Goal: Task Accomplishment & Management: Use online tool/utility

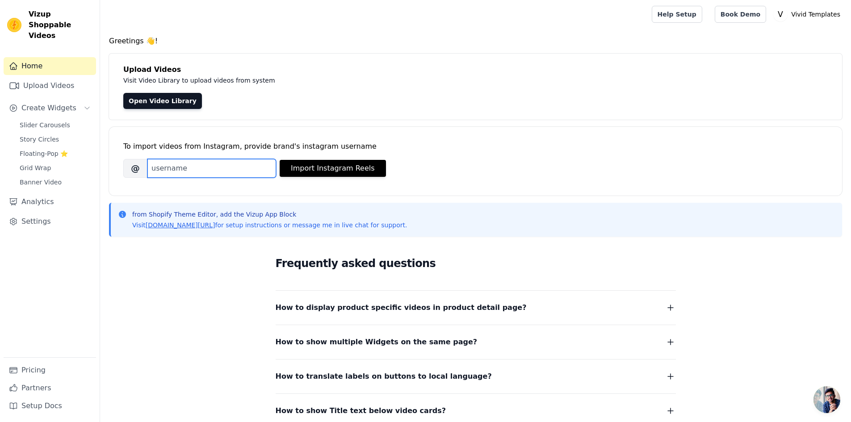
click at [180, 164] on input "Brand's Instagram Username" at bounding box center [211, 168] width 129 height 19
click at [154, 101] on link "Open Video Library" at bounding box center [162, 101] width 79 height 16
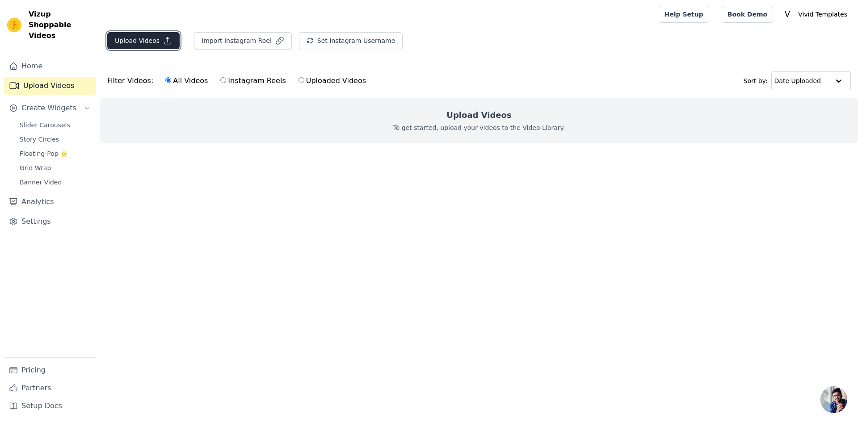
click at [139, 44] on button "Upload Videos" at bounding box center [143, 40] width 72 height 17
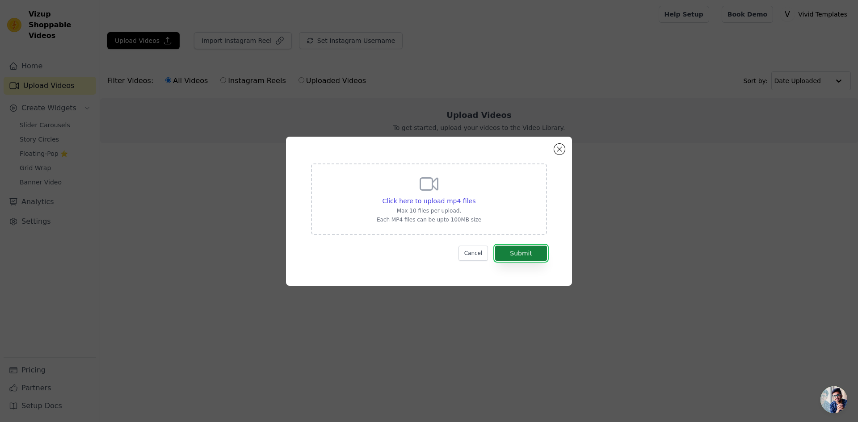
click at [515, 258] on button "Submit" at bounding box center [521, 253] width 52 height 15
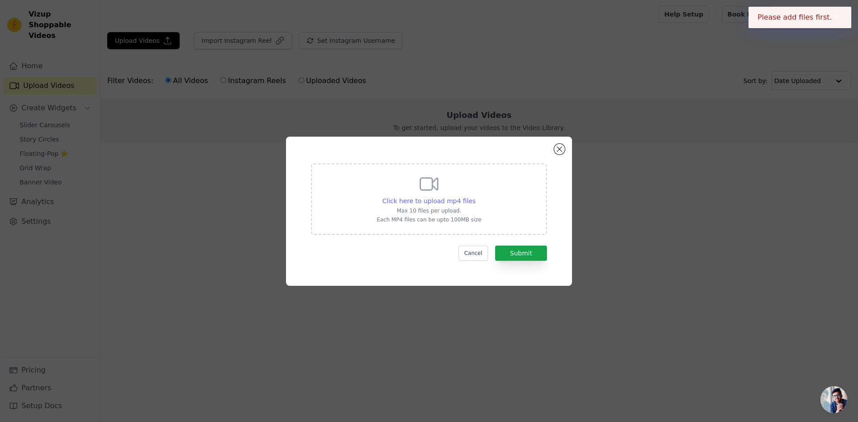
click at [446, 197] on span "Click here to upload mp4 files" at bounding box center [428, 200] width 93 height 7
click at [475, 197] on input "Click here to upload mp4 files Max 10 files per upload. Each MP4 files can be u…" at bounding box center [475, 196] width 0 height 0
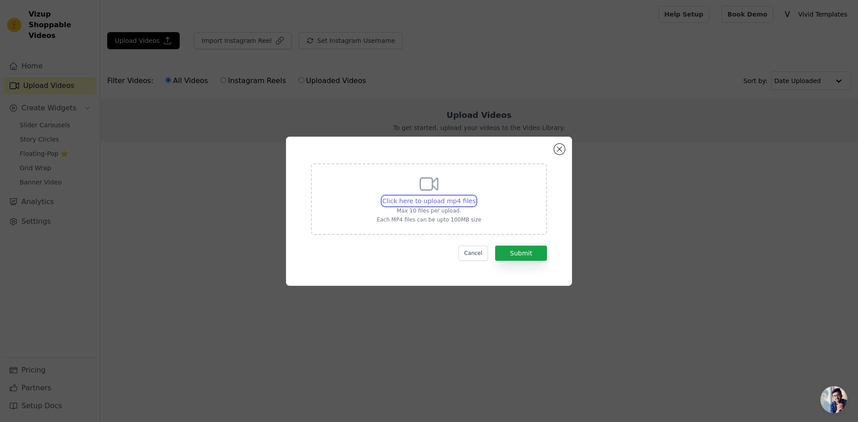
type input "C:\fakepath\IMG_7782.mp4"
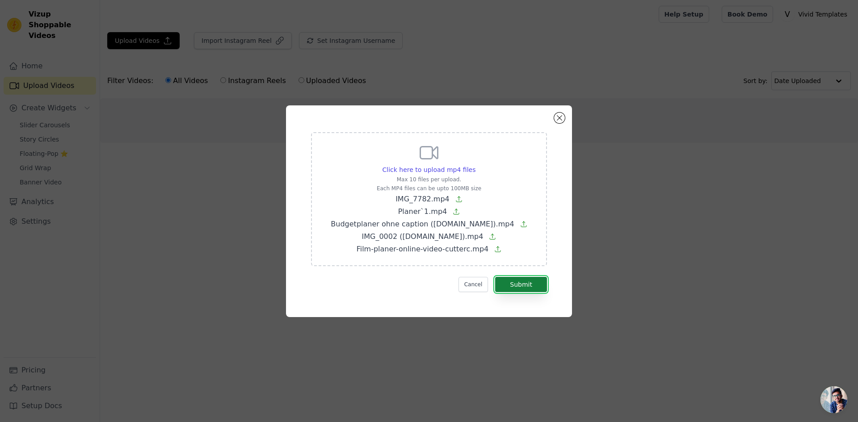
click at [535, 289] on button "Submit" at bounding box center [521, 284] width 52 height 15
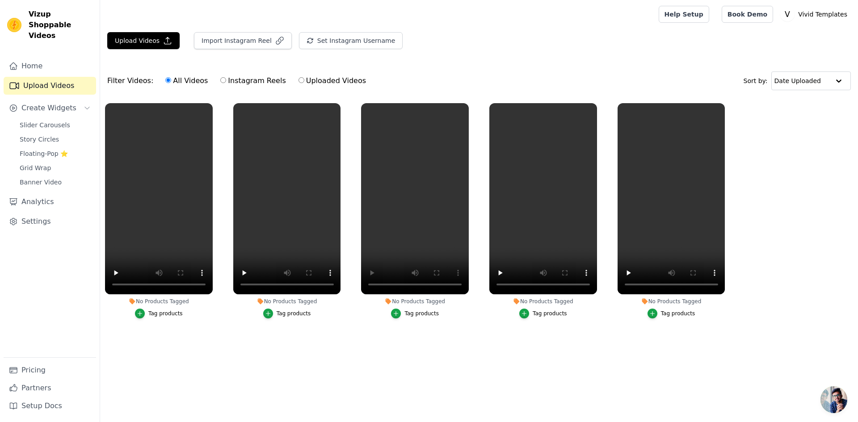
click at [480, 324] on ul "No Products Tagged Tag products No Products Tagged Tag products No Products Tag…" at bounding box center [479, 219] width 758 height 243
click at [819, 234] on ul "No Products Tagged Tag products No Products Tagged Tag products No Products Tag…" at bounding box center [479, 219] width 758 height 243
click at [650, 313] on icon "button" at bounding box center [652, 313] width 6 height 6
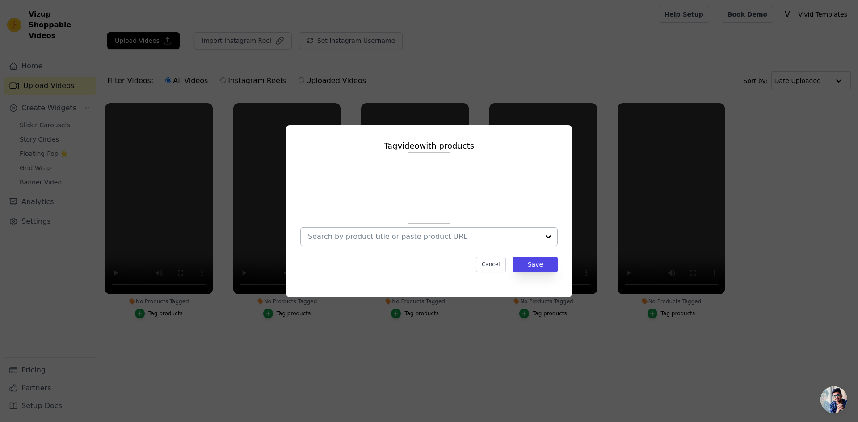
click at [548, 236] on div at bounding box center [548, 237] width 18 height 18
click at [534, 179] on div at bounding box center [428, 199] width 257 height 94
drag, startPoint x: 795, startPoint y: 184, endPoint x: 769, endPoint y: 182, distance: 26.0
click at [795, 184] on div "Tag video with products Cancel Save" at bounding box center [428, 211] width 829 height 200
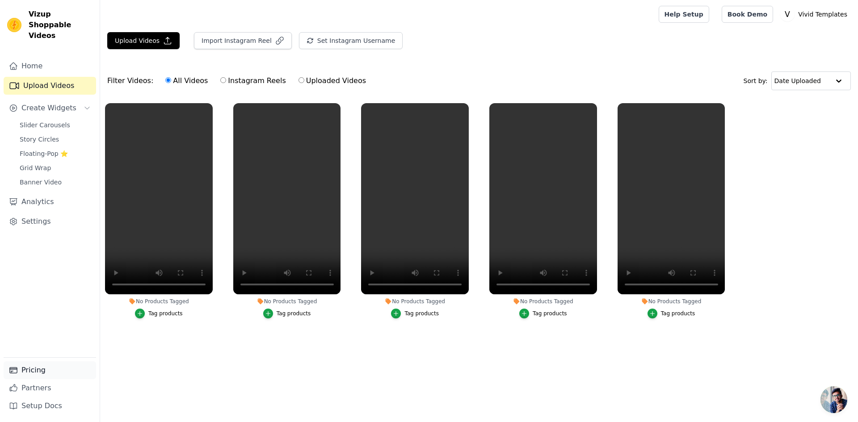
click at [45, 369] on link "Pricing" at bounding box center [50, 370] width 92 height 18
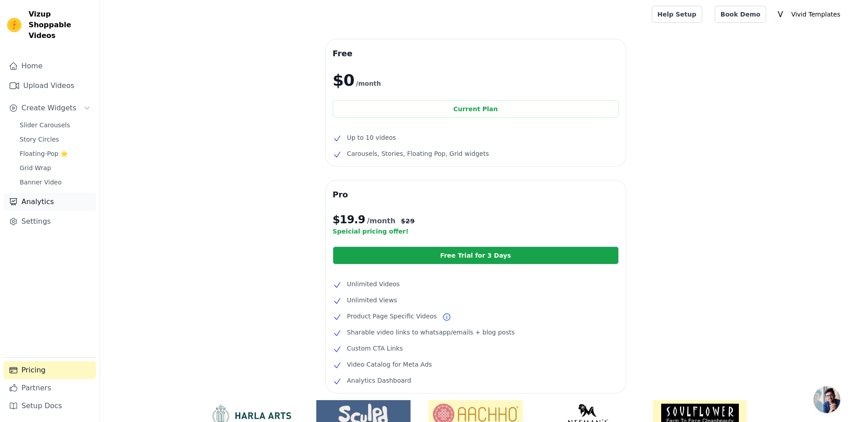
click at [40, 193] on link "Analytics" at bounding box center [50, 202] width 92 height 18
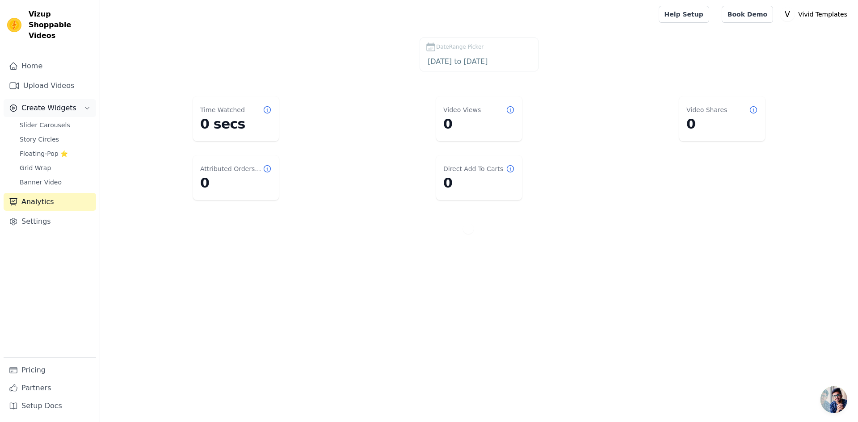
click at [62, 103] on span "Create Widgets" at bounding box center [48, 108] width 55 height 11
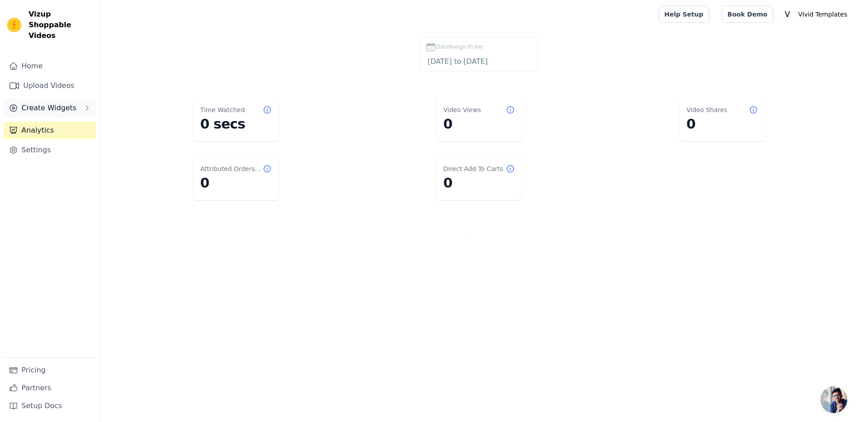
click at [67, 99] on button "Create Widgets" at bounding box center [50, 108] width 92 height 18
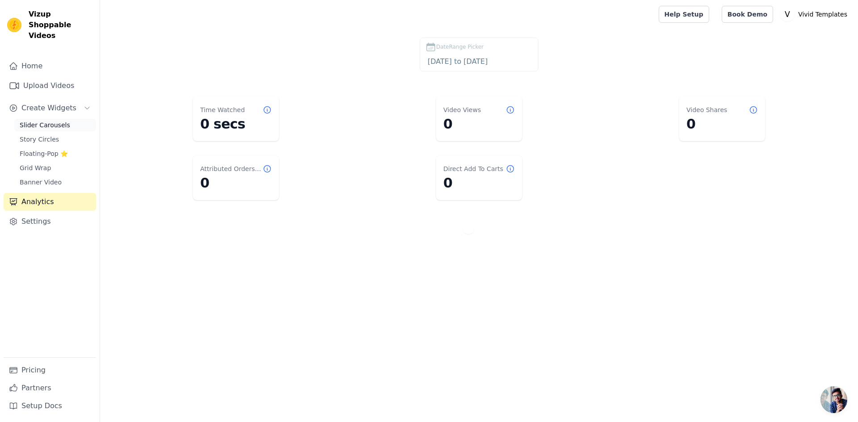
click at [63, 121] on span "Slider Carousels" at bounding box center [45, 125] width 50 height 9
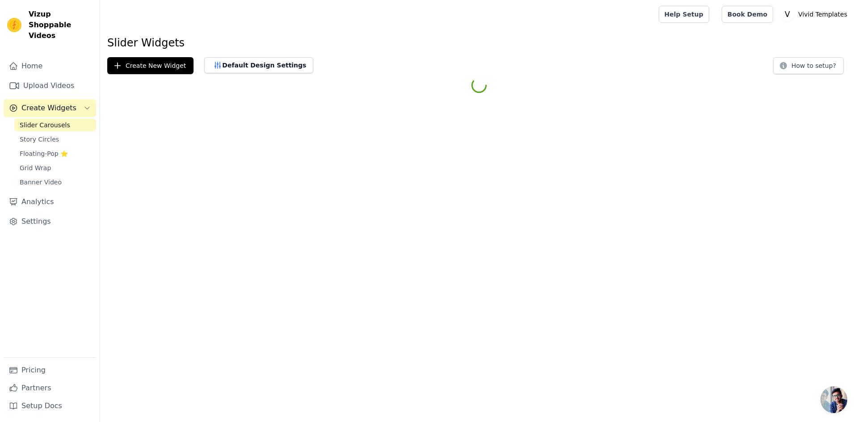
click at [63, 121] on span "Slider Carousels" at bounding box center [45, 125] width 50 height 9
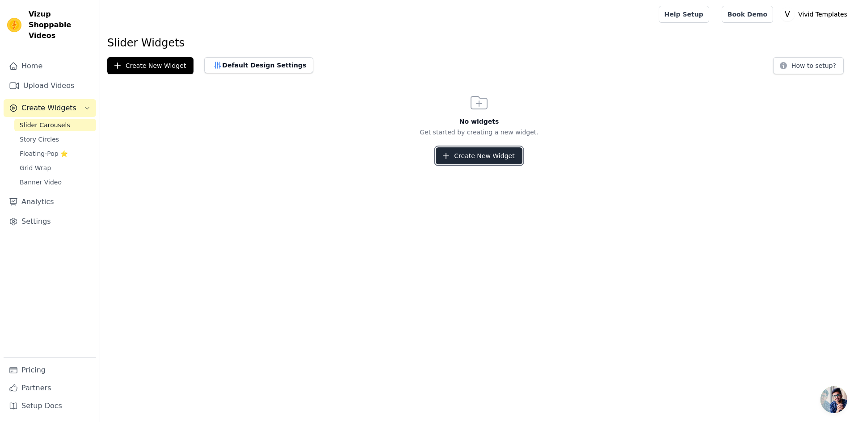
click at [471, 160] on button "Create New Widget" at bounding box center [479, 155] width 86 height 17
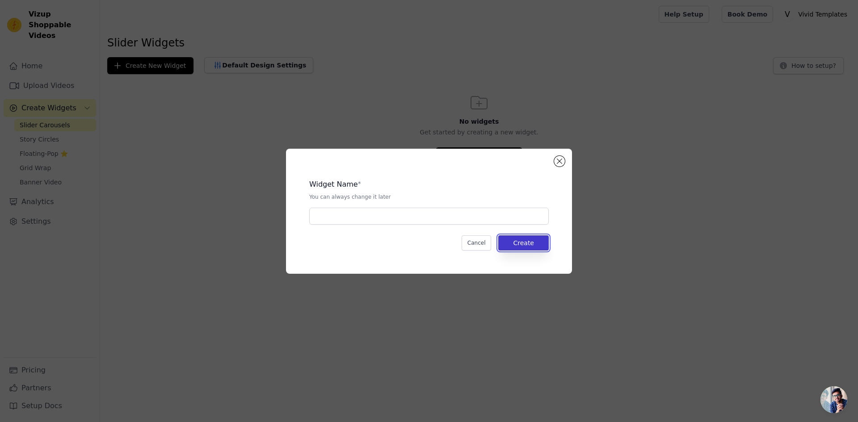
click at [521, 242] on button "Create" at bounding box center [523, 242] width 50 height 15
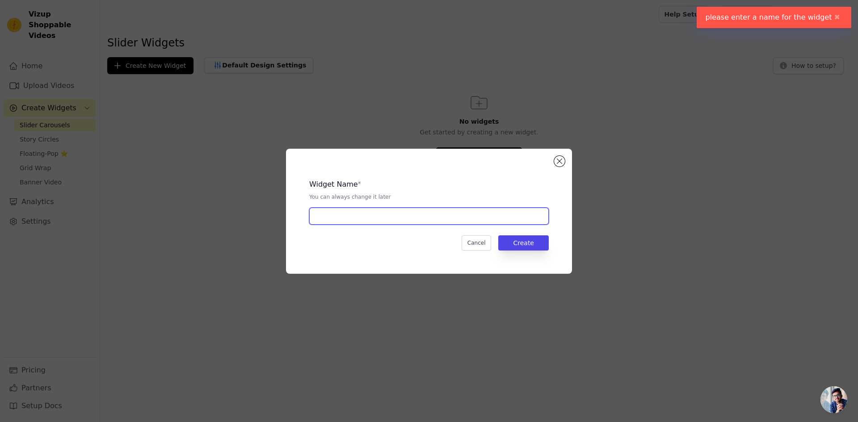
click at [464, 213] on input "text" at bounding box center [428, 216] width 239 height 17
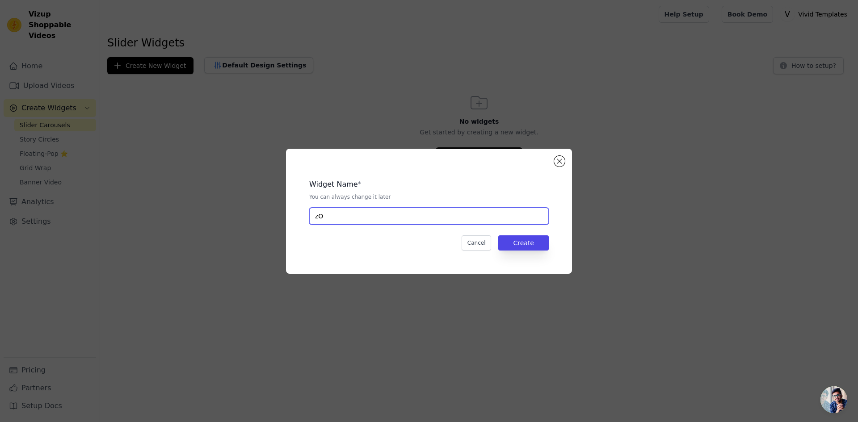
type input "z"
type input "o"
type input "Z"
type input "Filmy"
click at [523, 242] on button "Create" at bounding box center [523, 242] width 50 height 15
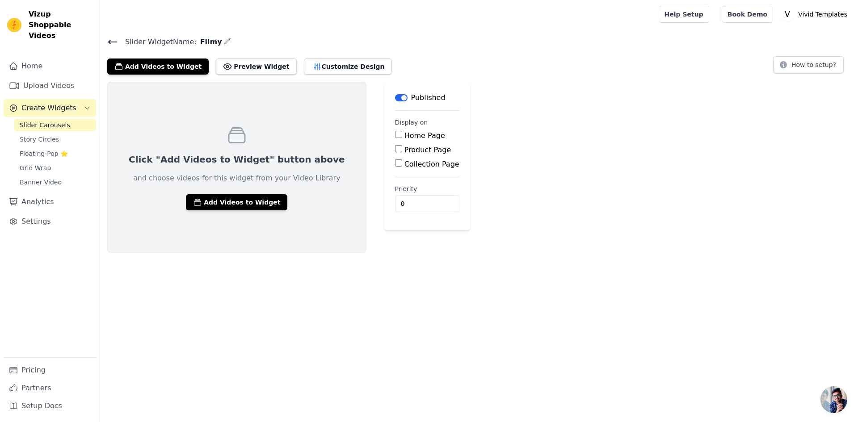
click at [395, 146] on input "Product Page" at bounding box center [398, 148] width 7 height 7
checkbox input "true"
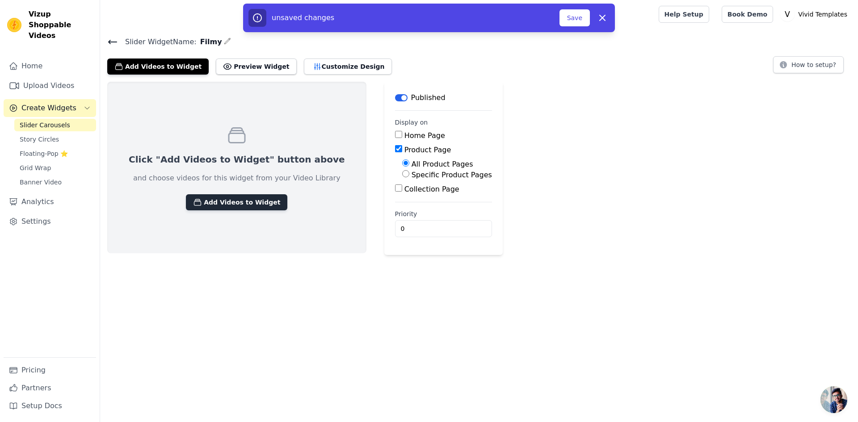
click at [226, 202] on button "Add Videos to Widget" at bounding box center [236, 202] width 101 height 16
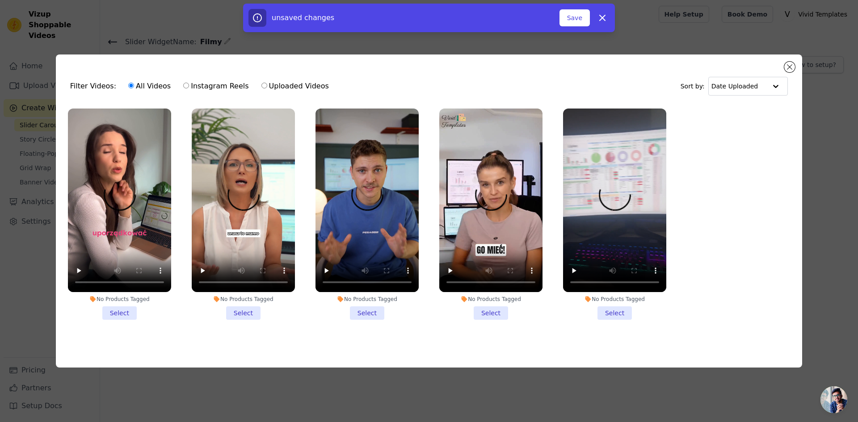
click at [122, 317] on li "No Products Tagged Select" at bounding box center [119, 214] width 103 height 211
click at [0, 0] on input "No Products Tagged Select" at bounding box center [0, 0] width 0 height 0
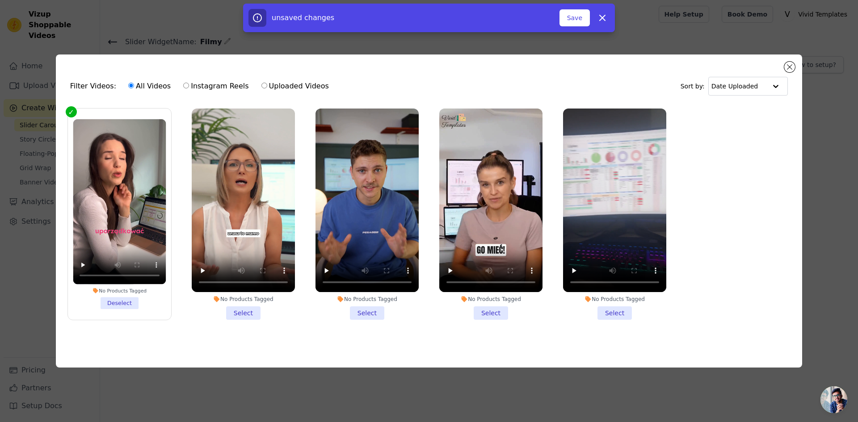
click at [251, 310] on li "No Products Tagged Select" at bounding box center [243, 214] width 103 height 211
click at [0, 0] on input "No Products Tagged Select" at bounding box center [0, 0] width 0 height 0
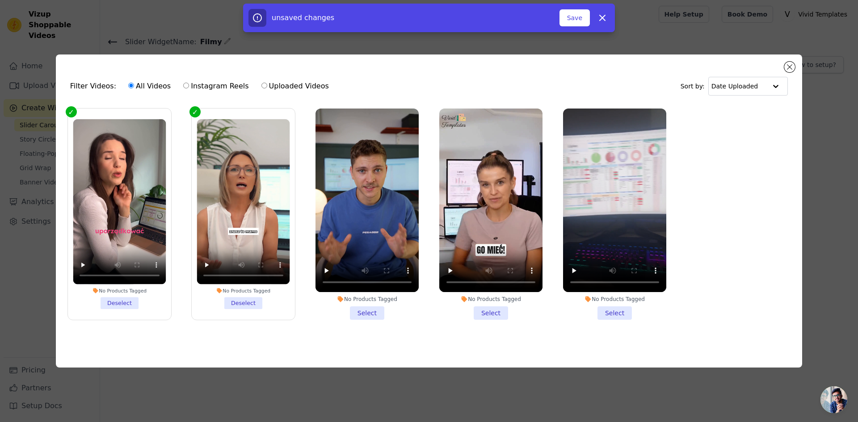
click at [365, 315] on li "No Products Tagged Select" at bounding box center [366, 214] width 103 height 211
click at [0, 0] on input "No Products Tagged Select" at bounding box center [0, 0] width 0 height 0
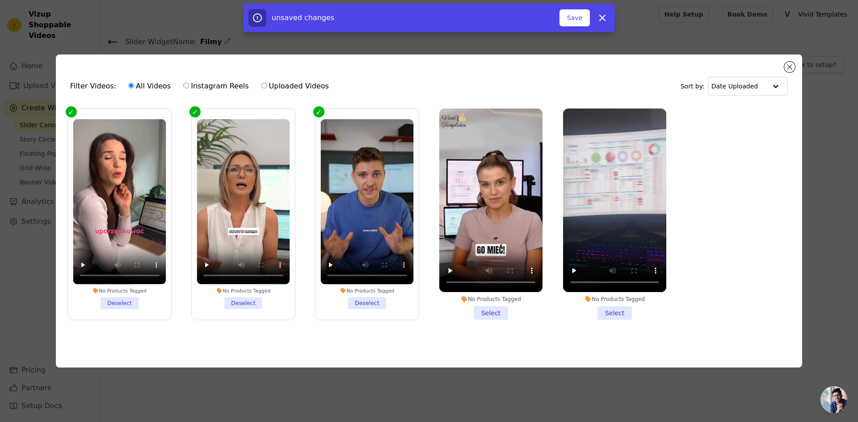
click at [493, 310] on li "No Products Tagged Select" at bounding box center [490, 214] width 103 height 211
click at [492, 307] on li "No Products Tagged Select" at bounding box center [490, 214] width 103 height 211
click at [0, 0] on input "No Products Tagged Select" at bounding box center [0, 0] width 0 height 0
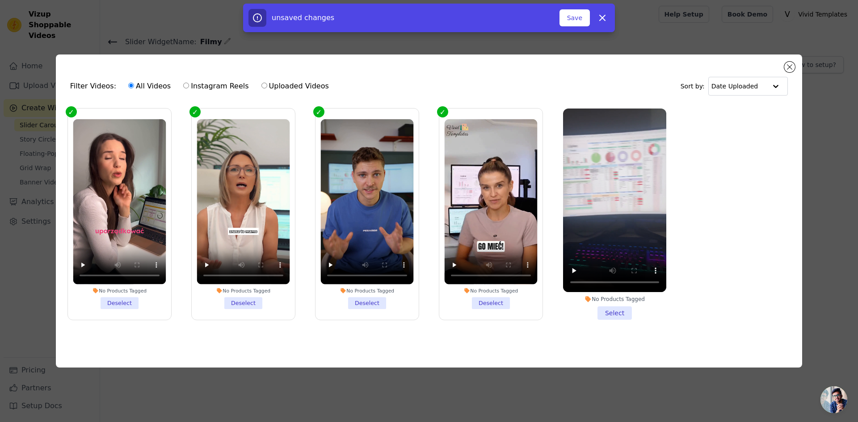
click at [610, 306] on li "No Products Tagged Select" at bounding box center [614, 214] width 103 height 211
click at [0, 0] on input "No Products Tagged Select" at bounding box center [0, 0] width 0 height 0
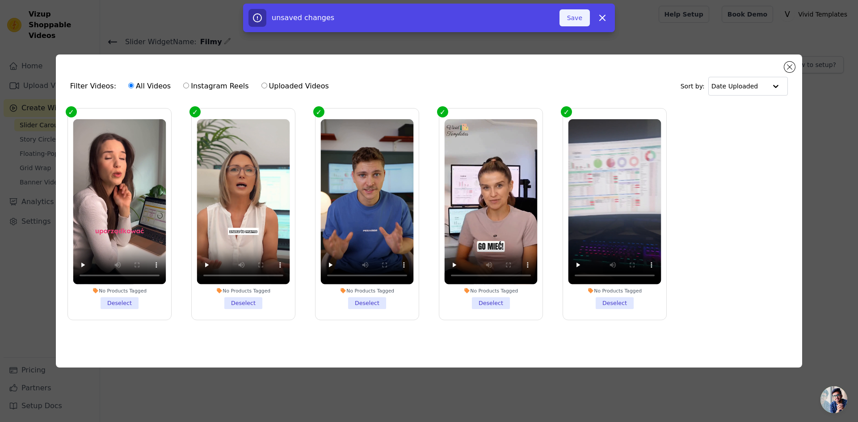
click at [578, 16] on button "Save" at bounding box center [574, 17] width 30 height 17
click at [577, 17] on button "Add To Widget" at bounding box center [560, 17] width 60 height 17
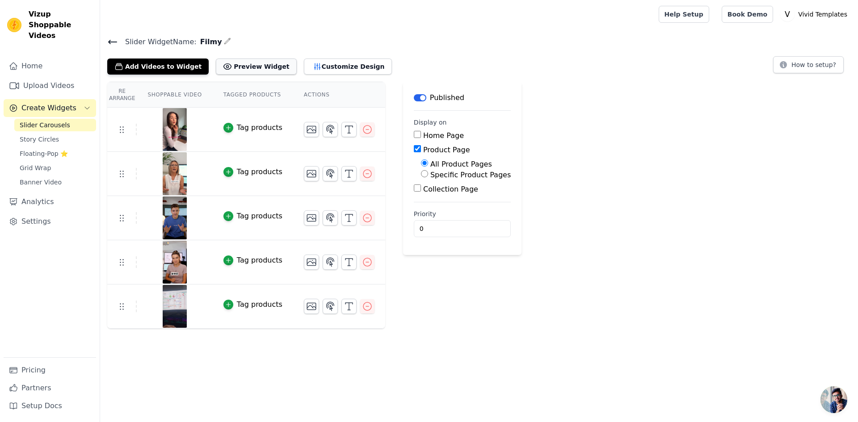
click at [256, 66] on button "Preview Widget" at bounding box center [256, 67] width 80 height 16
click at [168, 300] on img at bounding box center [174, 306] width 25 height 43
click at [176, 248] on img at bounding box center [174, 262] width 25 height 43
click at [174, 136] on img at bounding box center [174, 129] width 25 height 43
click at [179, 100] on th "Shoppable Video" at bounding box center [175, 94] width 76 height 25
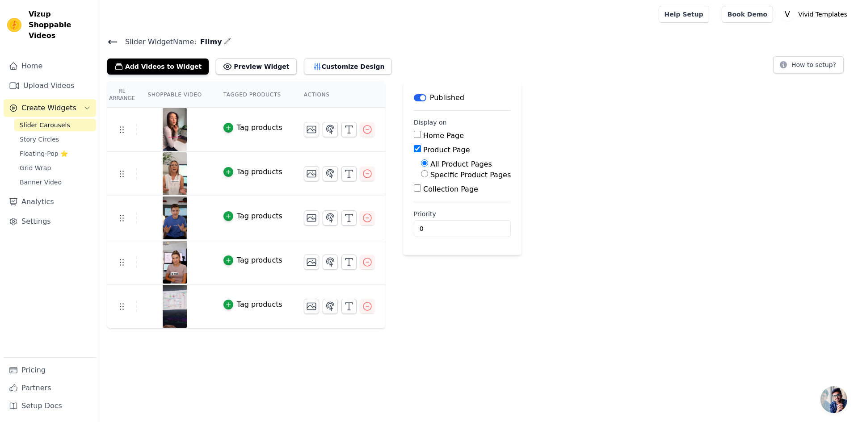
click at [181, 94] on th "Shoppable Video" at bounding box center [175, 94] width 76 height 25
click at [362, 127] on icon "button" at bounding box center [367, 129] width 11 height 11
click at [362, 130] on icon "button" at bounding box center [367, 129] width 11 height 11
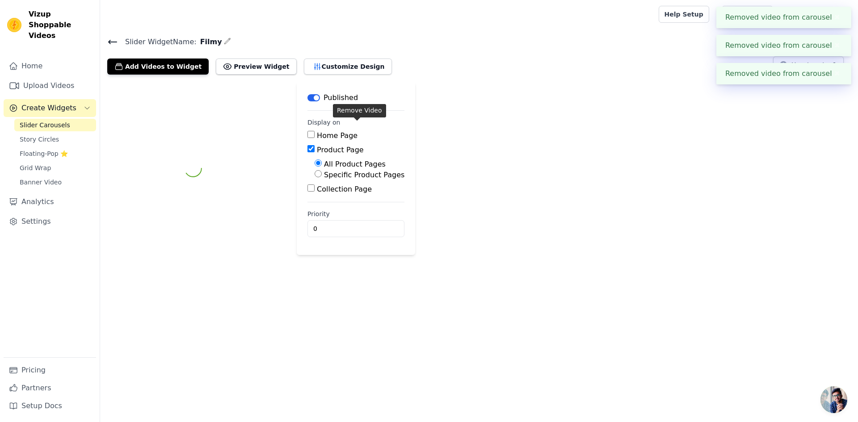
click at [360, 129] on fieldset "Display on Home Page Product Page All Product Pages Specific Product Pages Coll…" at bounding box center [355, 156] width 97 height 77
click at [360, 129] on div "Label Published Display on Home Page Product Page All Product Pages Specific Pr…" at bounding box center [479, 168] width 758 height 173
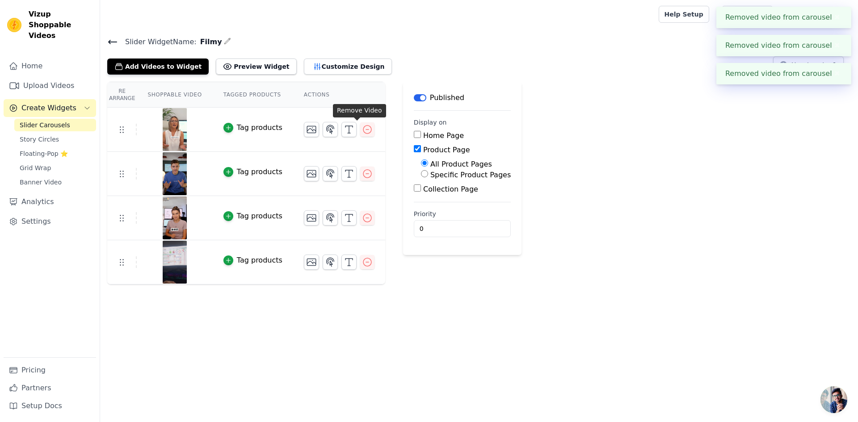
click at [362, 129] on icon "button" at bounding box center [367, 129] width 11 height 11
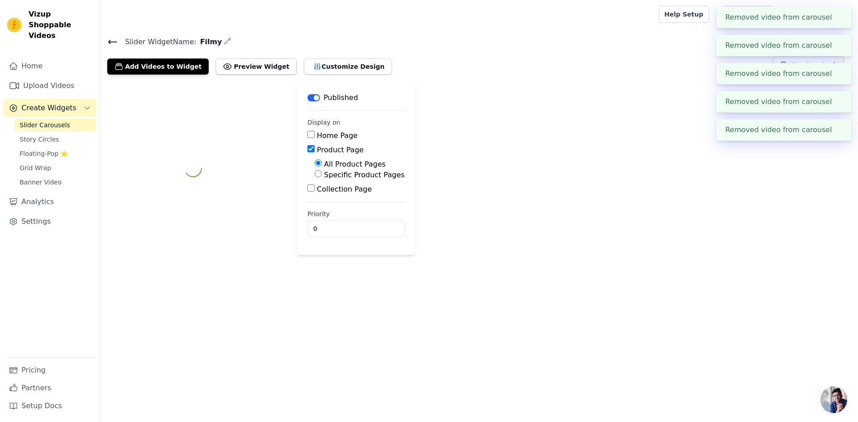
click at [357, 133] on div "Home Page" at bounding box center [355, 135] width 97 height 11
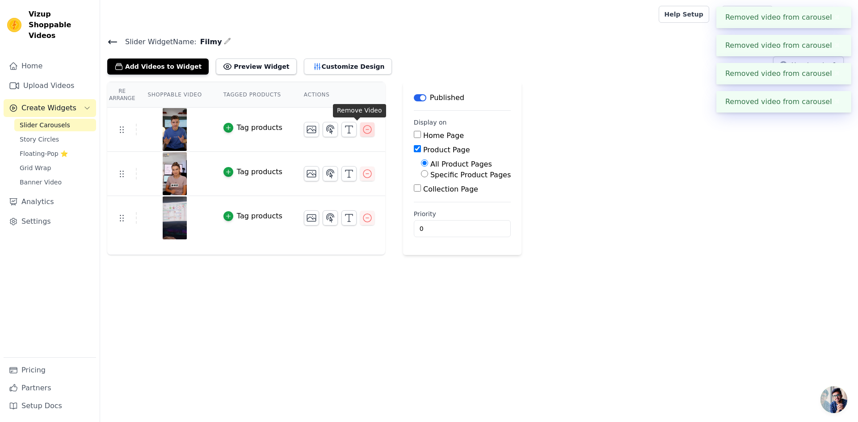
click at [362, 131] on icon "button" at bounding box center [367, 129] width 11 height 11
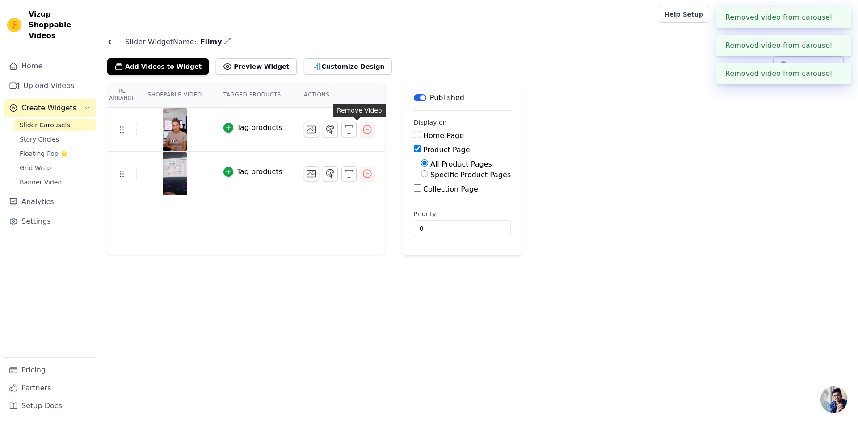
click at [362, 131] on icon "button" at bounding box center [367, 129] width 11 height 11
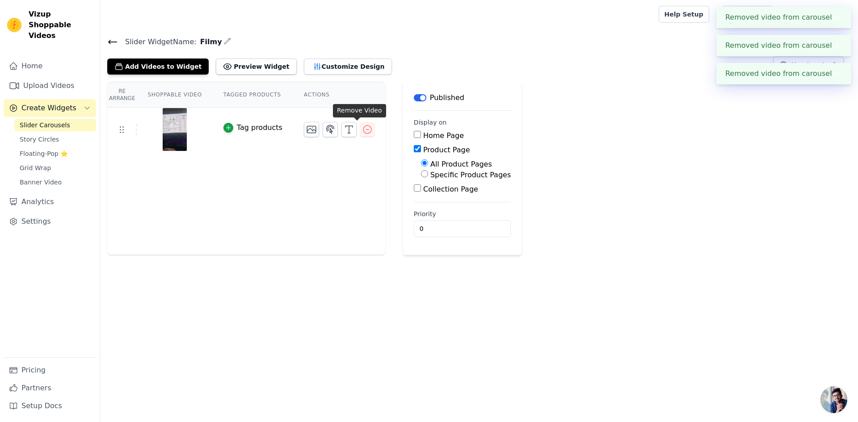
click at [362, 131] on icon "button" at bounding box center [367, 129] width 11 height 11
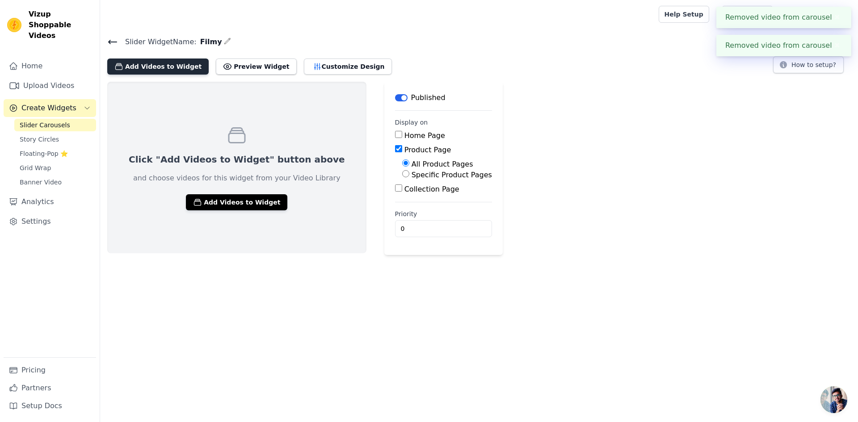
click at [155, 70] on button "Add Videos to Widget" at bounding box center [157, 67] width 101 height 16
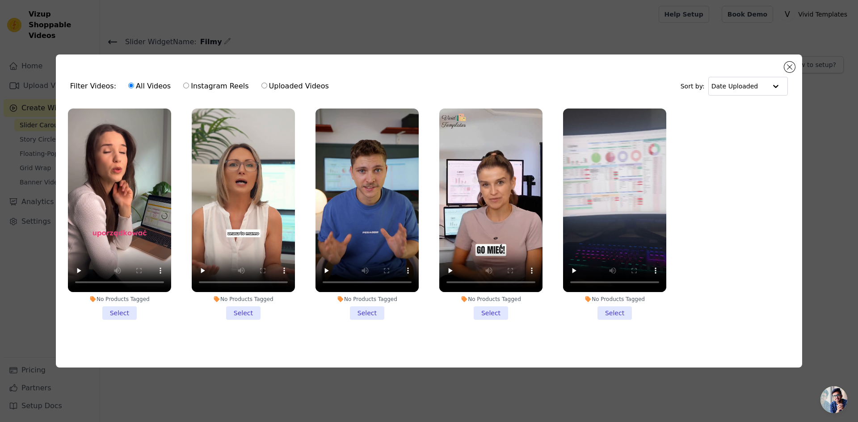
click at [261, 82] on label "Uploaded Videos" at bounding box center [295, 86] width 68 height 12
click at [261, 83] on input "Uploaded Videos" at bounding box center [264, 86] width 6 height 6
radio input "true"
click at [785, 67] on button "Close modal" at bounding box center [789, 67] width 11 height 11
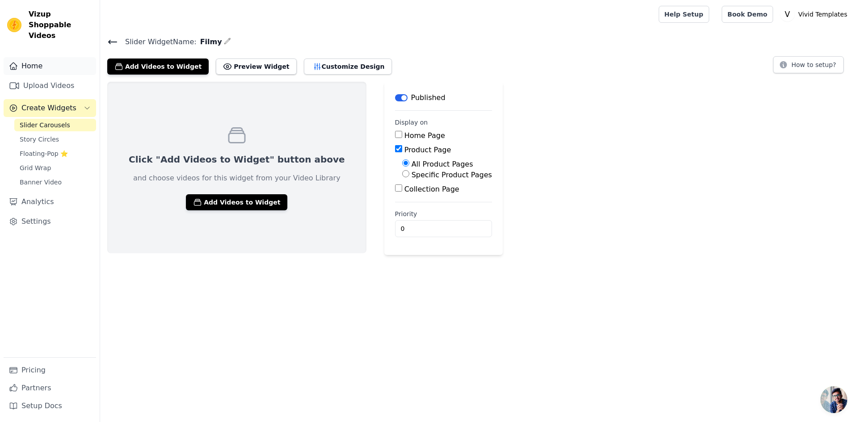
click at [33, 57] on link "Home" at bounding box center [50, 66] width 92 height 18
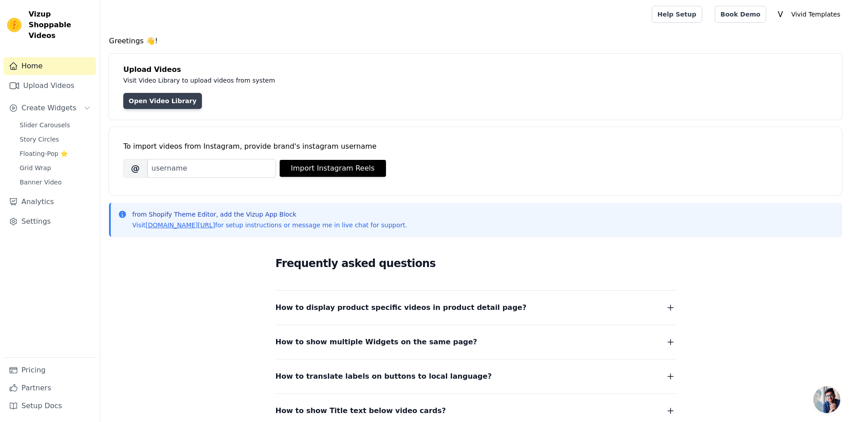
click at [162, 101] on link "Open Video Library" at bounding box center [162, 101] width 79 height 16
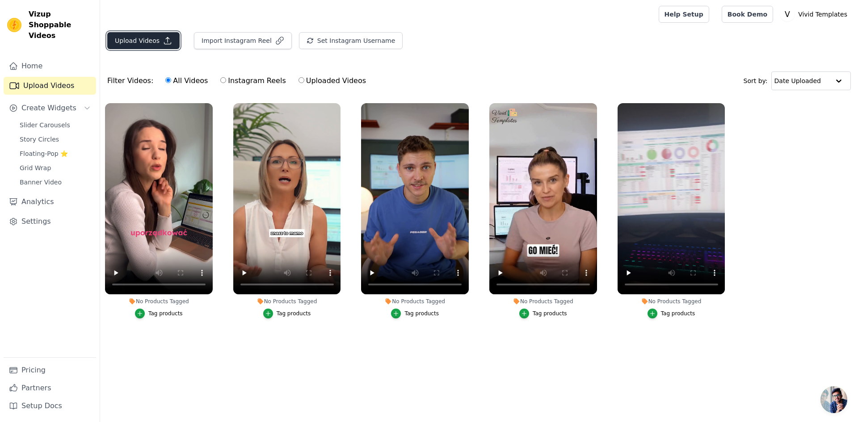
click at [150, 42] on button "Upload Videos" at bounding box center [143, 40] width 72 height 17
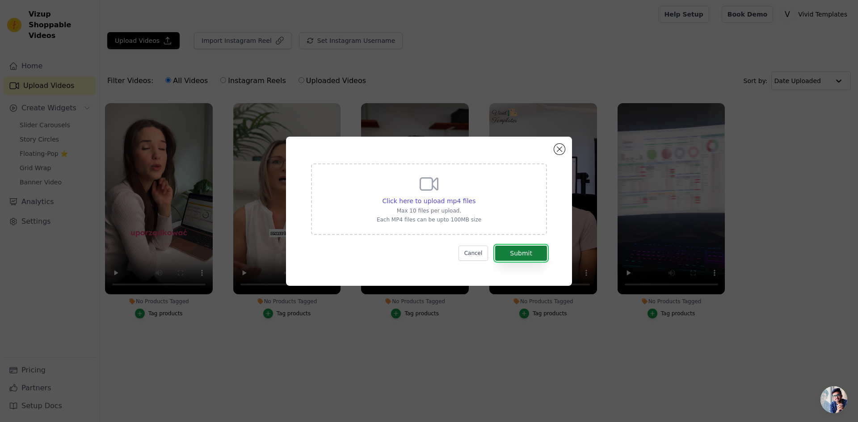
click at [527, 248] on button "Submit" at bounding box center [521, 253] width 52 height 15
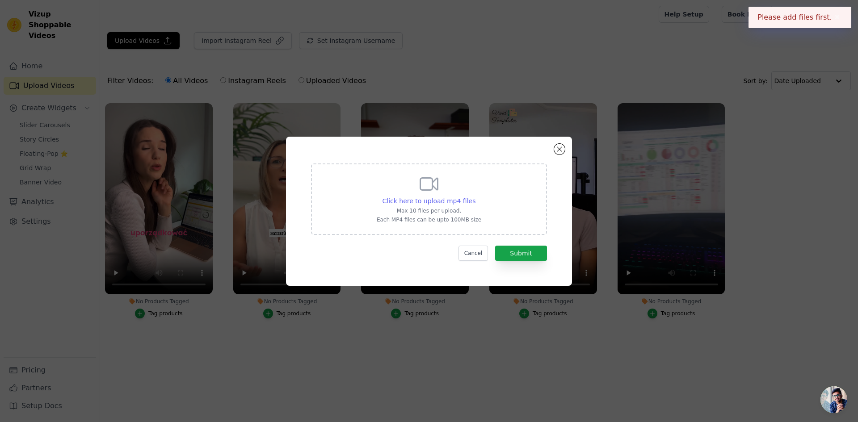
click at [447, 197] on span "Click here to upload mp4 files" at bounding box center [428, 200] width 93 height 7
click at [475, 197] on input "Click here to upload mp4 files Max 10 files per upload. Each MP4 files can be u…" at bounding box center [475, 196] width 0 height 0
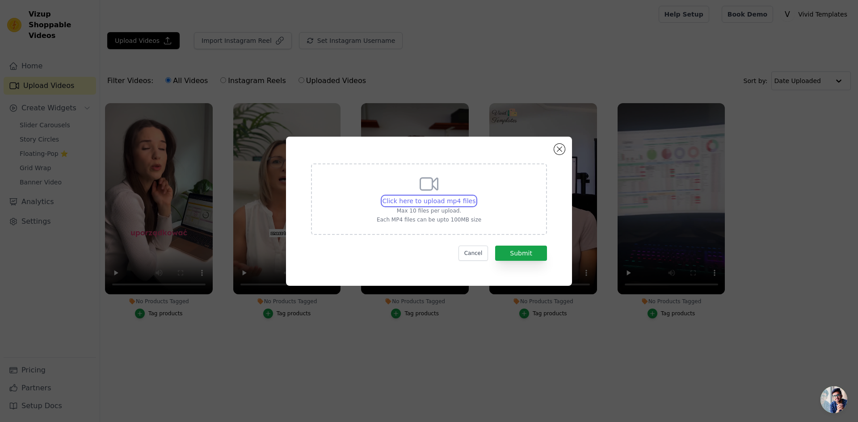
type input "C:\fakepath\IMG_7782.mp4 (6).mp4"
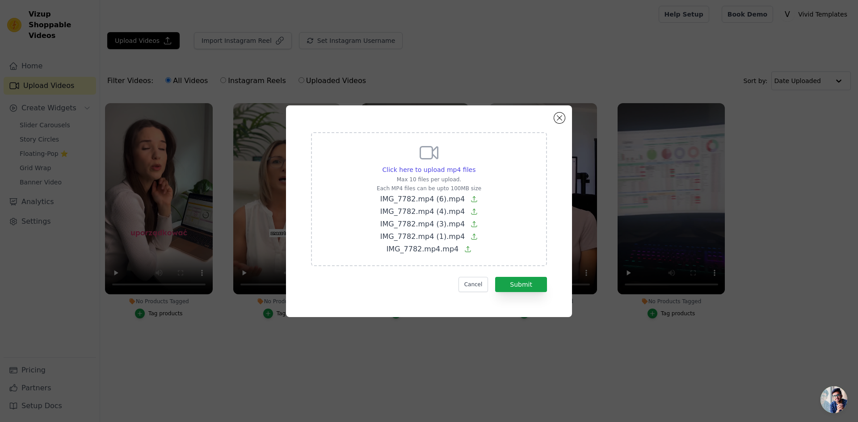
click at [523, 275] on form "Click here to upload mp4 files Max 10 files per upload. Each MP4 files can be u…" at bounding box center [429, 212] width 236 height 160
drag, startPoint x: 523, startPoint y: 275, endPoint x: 527, endPoint y: 280, distance: 6.3
click at [524, 277] on form "Click here to upload mp4 files Max 10 files per upload. Each MP4 files can be u…" at bounding box center [429, 212] width 236 height 160
click at [528, 280] on button "Submit" at bounding box center [521, 284] width 52 height 15
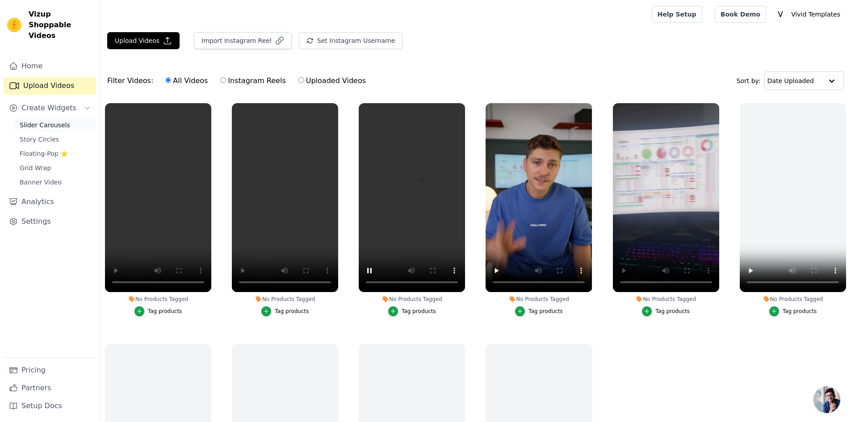
click at [45, 121] on span "Slider Carousels" at bounding box center [45, 125] width 50 height 9
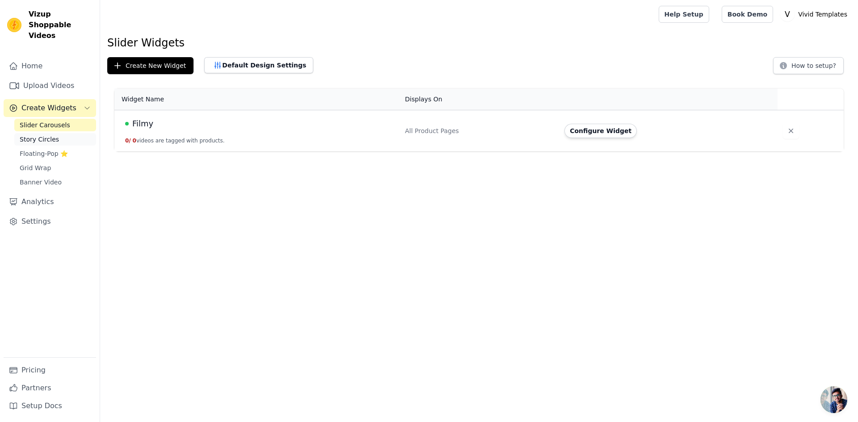
click at [59, 133] on link "Story Circles" at bounding box center [55, 139] width 82 height 13
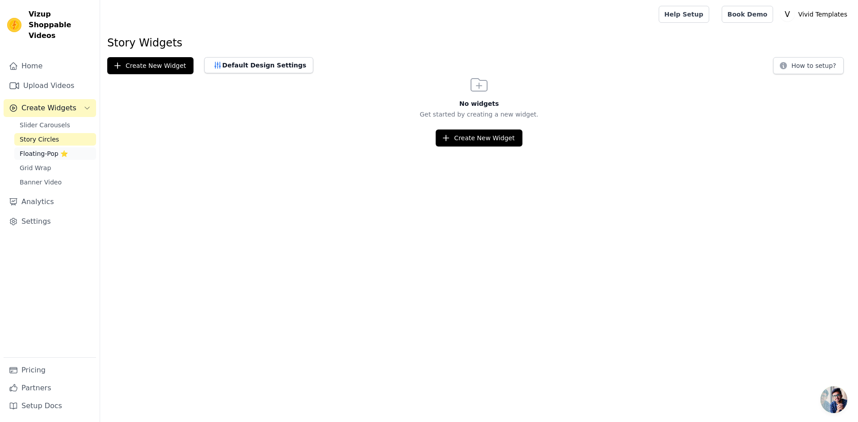
click at [60, 149] on span "Floating-Pop ⭐" at bounding box center [44, 153] width 48 height 9
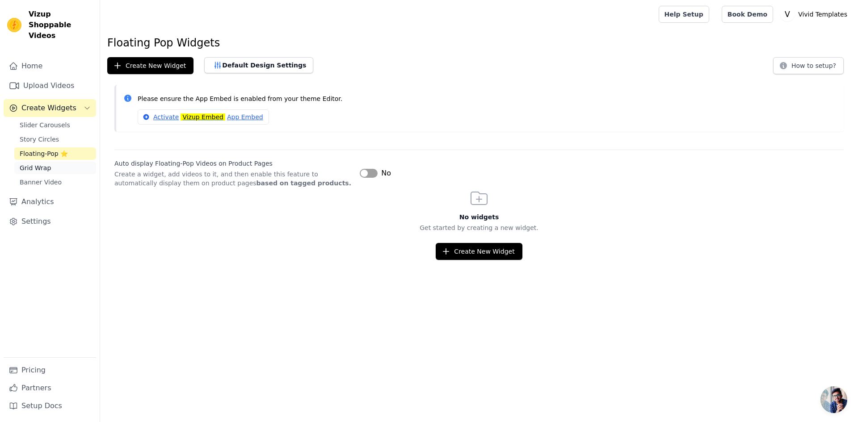
click at [59, 162] on link "Grid Wrap" at bounding box center [55, 168] width 82 height 13
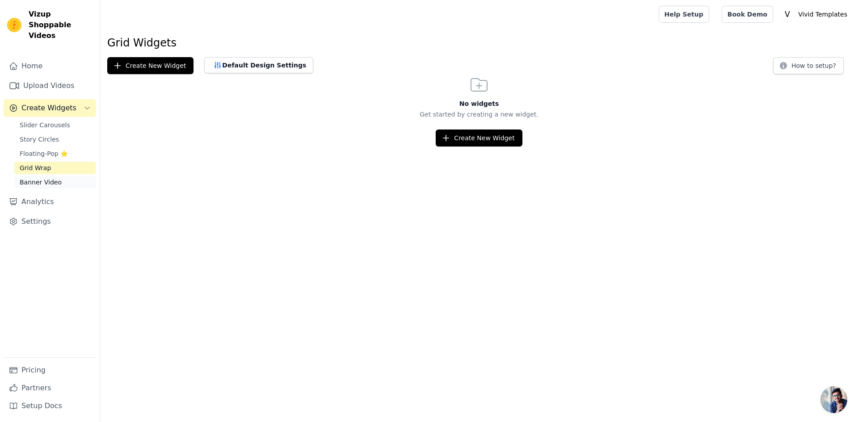
click at [60, 176] on link "Banner Video" at bounding box center [55, 182] width 82 height 13
click at [63, 162] on link "Grid Wrap" at bounding box center [55, 168] width 82 height 13
click at [64, 149] on span "Floating-Pop ⭐" at bounding box center [44, 153] width 48 height 9
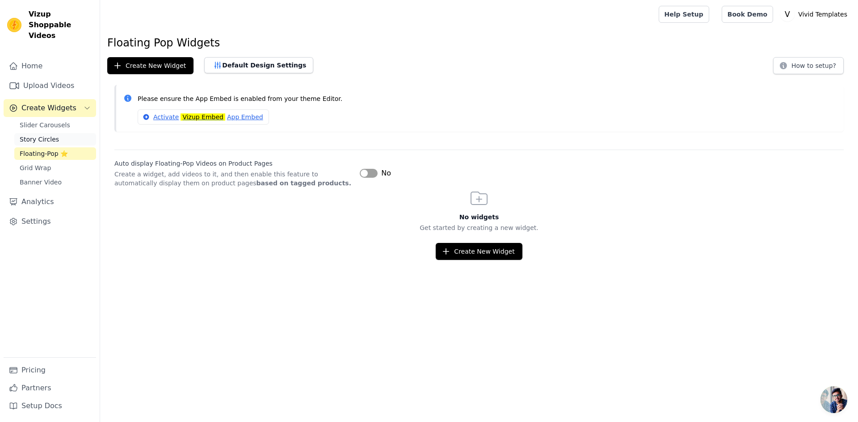
click at [67, 133] on link "Story Circles" at bounding box center [55, 139] width 82 height 13
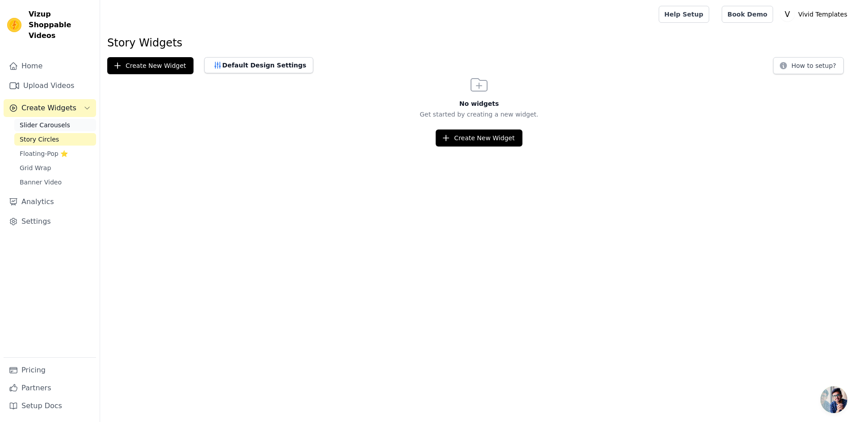
click at [62, 121] on span "Slider Carousels" at bounding box center [45, 125] width 50 height 9
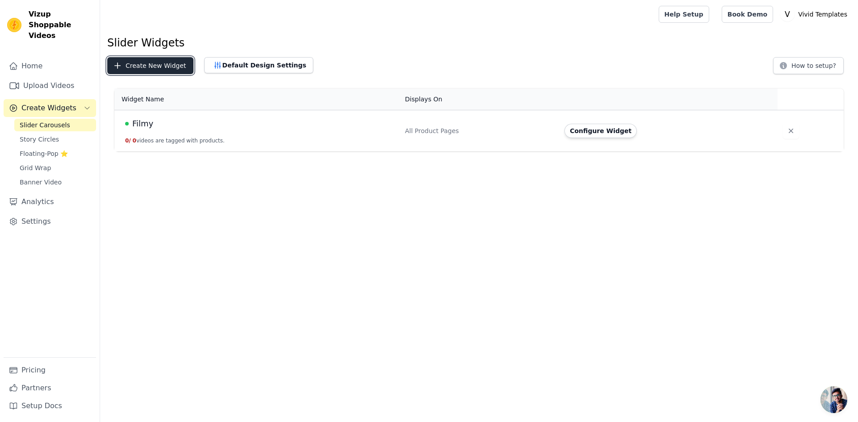
click at [157, 69] on button "Create New Widget" at bounding box center [150, 65] width 86 height 17
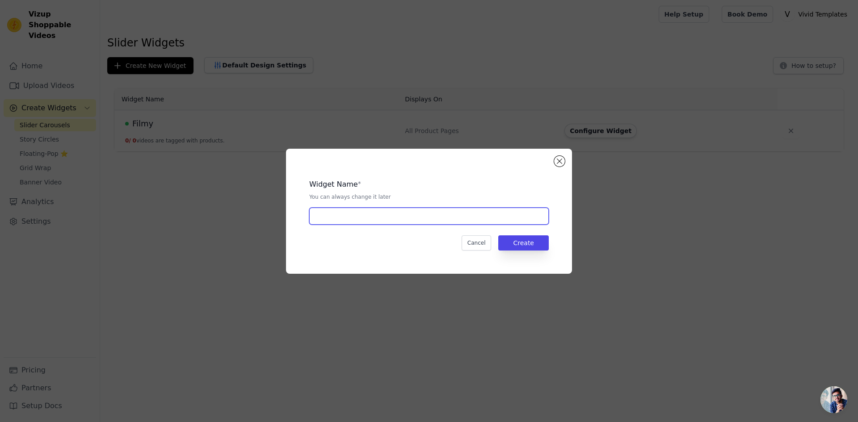
click at [466, 221] on input "text" at bounding box center [428, 216] width 239 height 17
click at [531, 244] on button "Create" at bounding box center [523, 242] width 50 height 15
click at [387, 212] on input "Filmy" at bounding box center [428, 216] width 239 height 17
click at [336, 214] on input "Filmy O nas" at bounding box center [428, 216] width 239 height 17
type input "Filmy o nas"
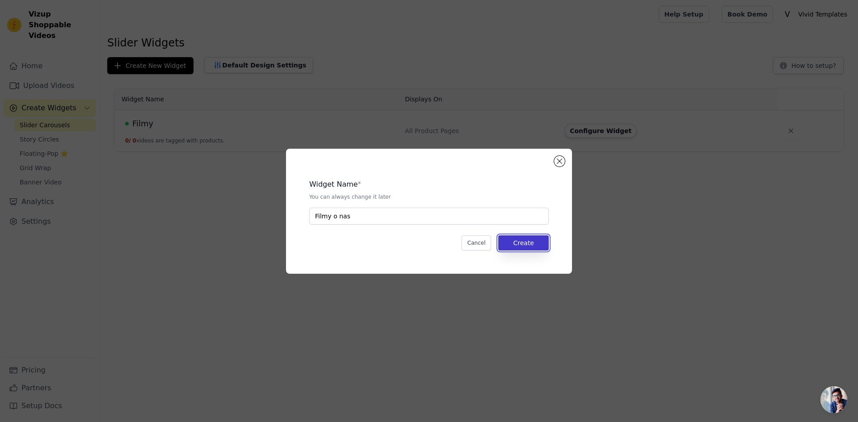
click at [522, 237] on button "Create" at bounding box center [523, 242] width 50 height 15
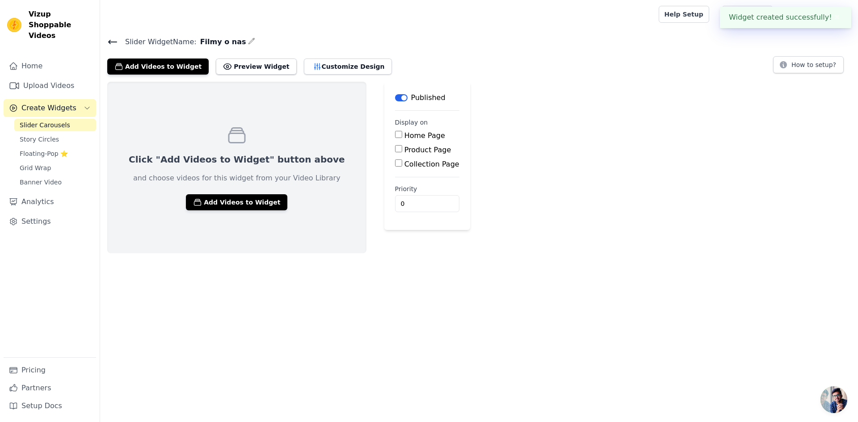
click at [395, 149] on input "Product Page" at bounding box center [398, 148] width 7 height 7
checkbox input "true"
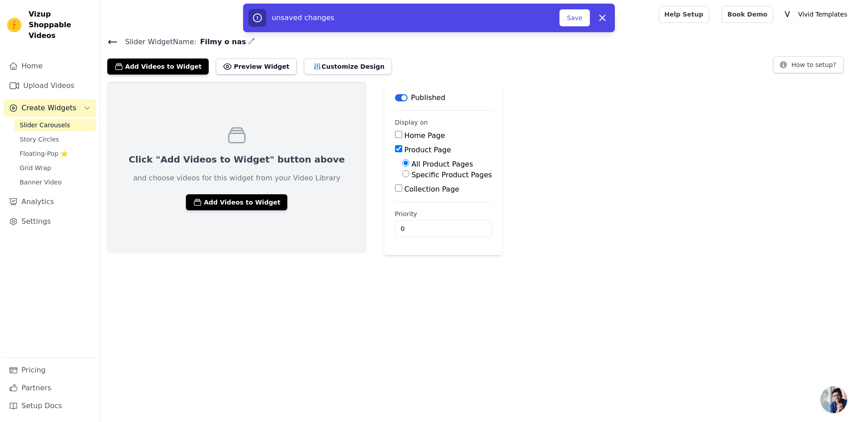
click at [395, 191] on input "Collection Page" at bounding box center [398, 188] width 7 height 7
checkbox input "true"
click at [571, 20] on button "Save" at bounding box center [574, 17] width 30 height 17
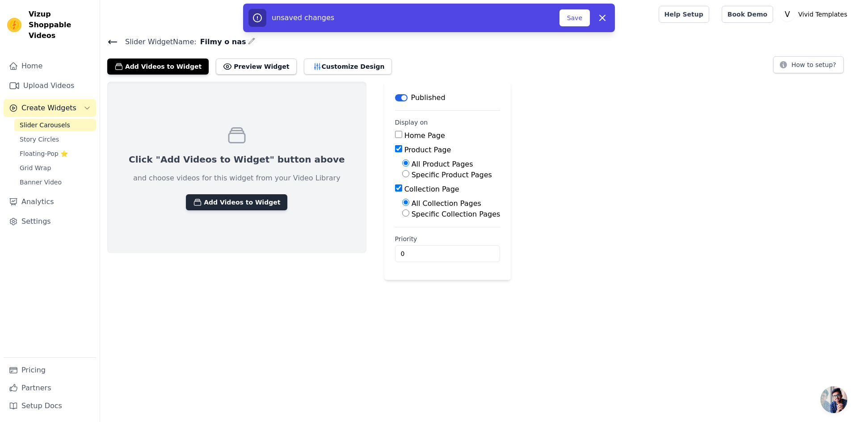
click at [239, 206] on button "Add Videos to Widget" at bounding box center [236, 202] width 101 height 16
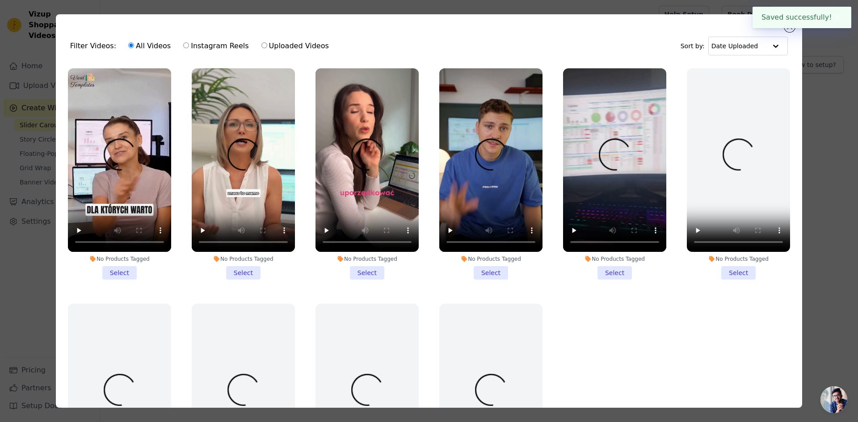
click at [134, 270] on li "No Products Tagged Select" at bounding box center [119, 173] width 103 height 211
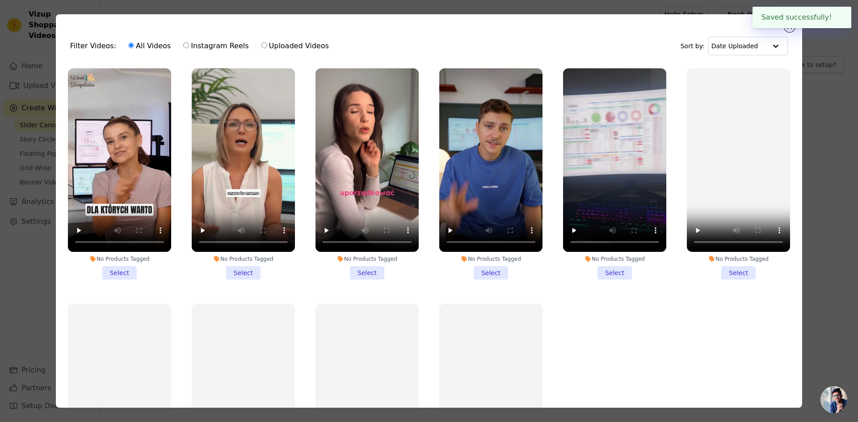
click at [0, 0] on input "No Products Tagged Select" at bounding box center [0, 0] width 0 height 0
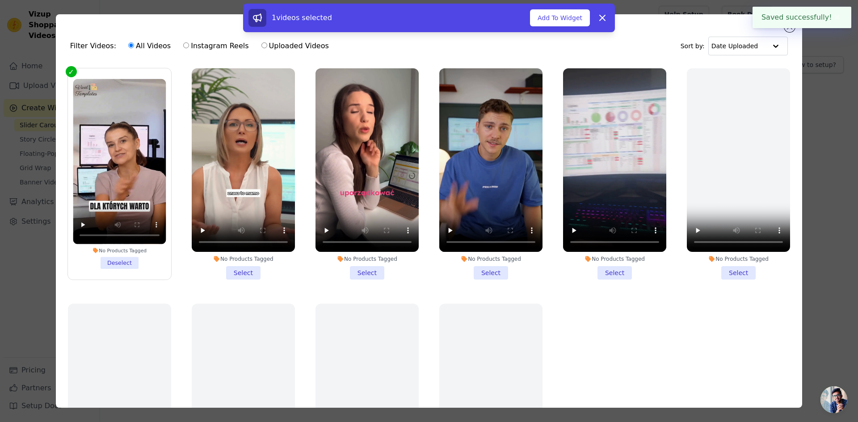
drag, startPoint x: 254, startPoint y: 272, endPoint x: 274, endPoint y: 272, distance: 20.1
click at [254, 272] on li "No Products Tagged Select" at bounding box center [243, 173] width 103 height 211
click at [0, 0] on input "No Products Tagged Select" at bounding box center [0, 0] width 0 height 0
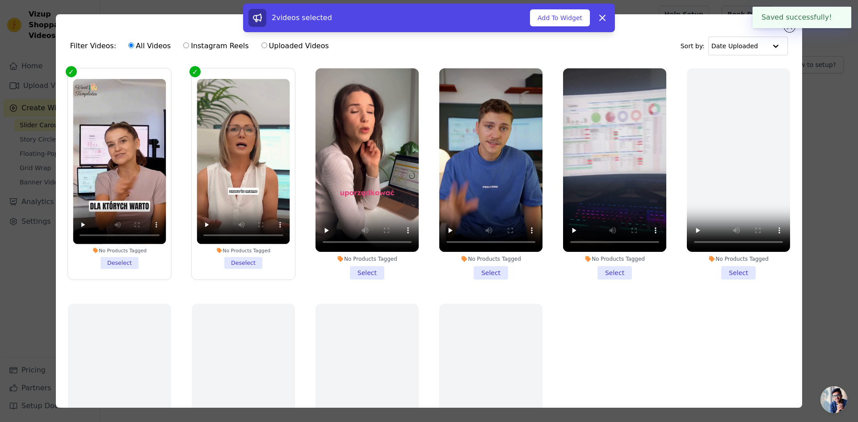
click at [367, 268] on li "No Products Tagged Select" at bounding box center [366, 173] width 103 height 211
click at [0, 0] on input "No Products Tagged Select" at bounding box center [0, 0] width 0 height 0
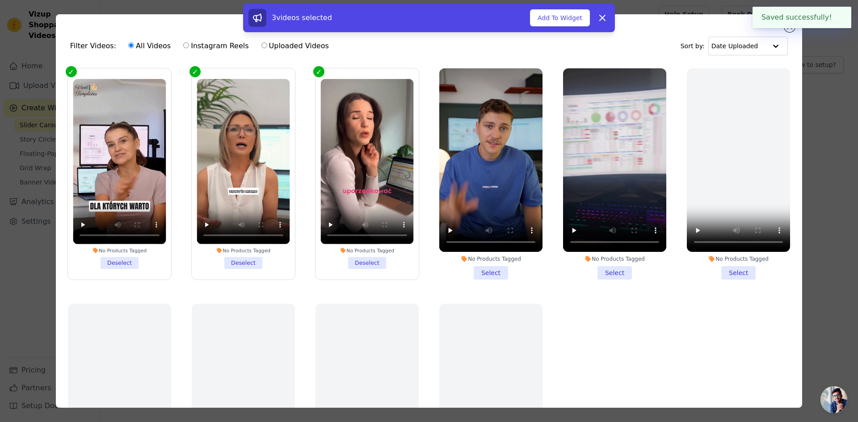
click at [493, 268] on li "No Products Tagged Select" at bounding box center [490, 173] width 103 height 211
click at [0, 0] on input "No Products Tagged Select" at bounding box center [0, 0] width 0 height 0
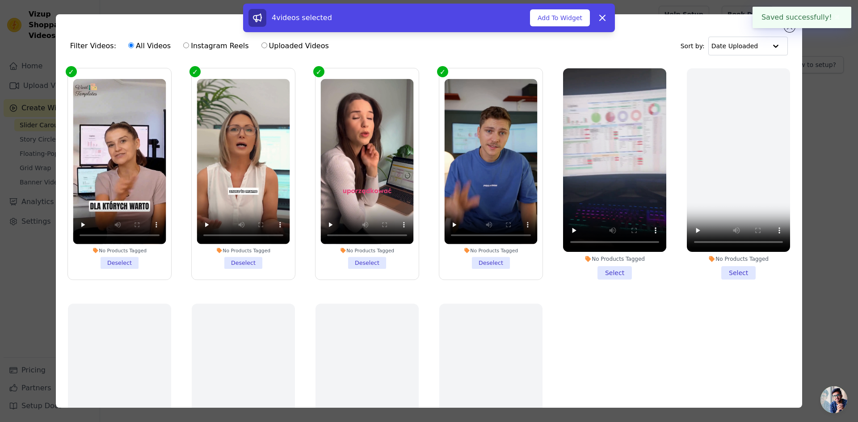
click at [607, 271] on li "No Products Tagged Select" at bounding box center [614, 173] width 103 height 211
click at [0, 0] on input "No Products Tagged Select" at bounding box center [0, 0] width 0 height 0
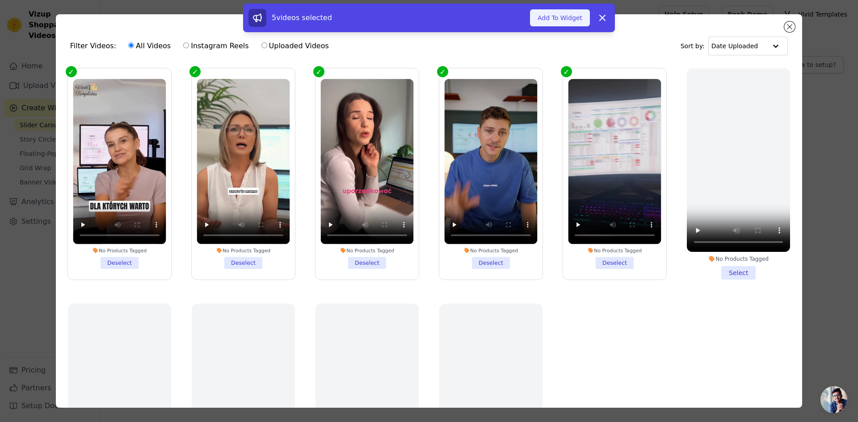
click at [554, 22] on button "Add To Widget" at bounding box center [560, 17] width 60 height 17
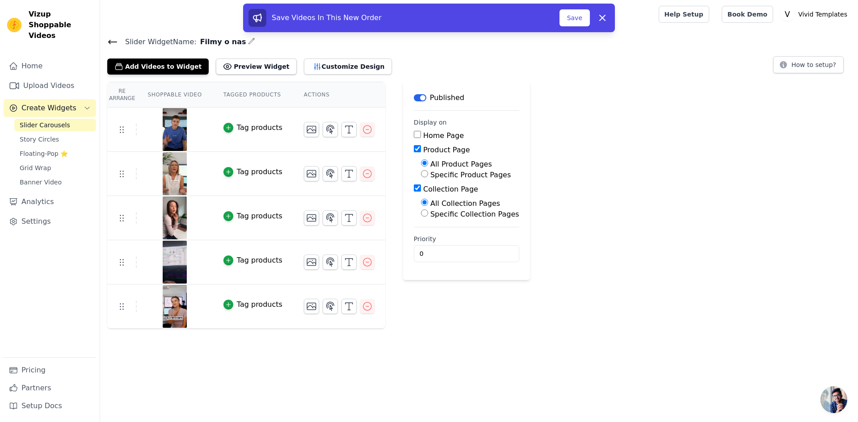
click at [559, 15] on div "Save Videos In This New Order" at bounding box center [403, 18] width 311 height 18
click at [576, 17] on button "Save" at bounding box center [574, 17] width 30 height 17
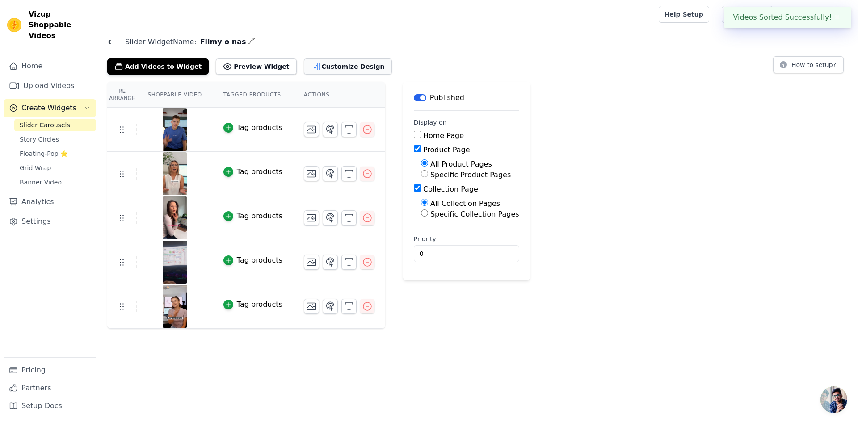
click at [324, 63] on button "Customize Design" at bounding box center [348, 67] width 88 height 16
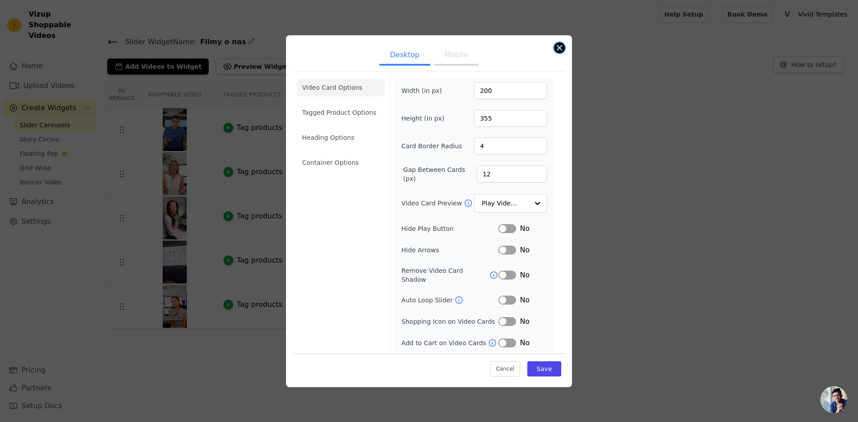
click at [561, 50] on button "Close modal" at bounding box center [559, 47] width 11 height 11
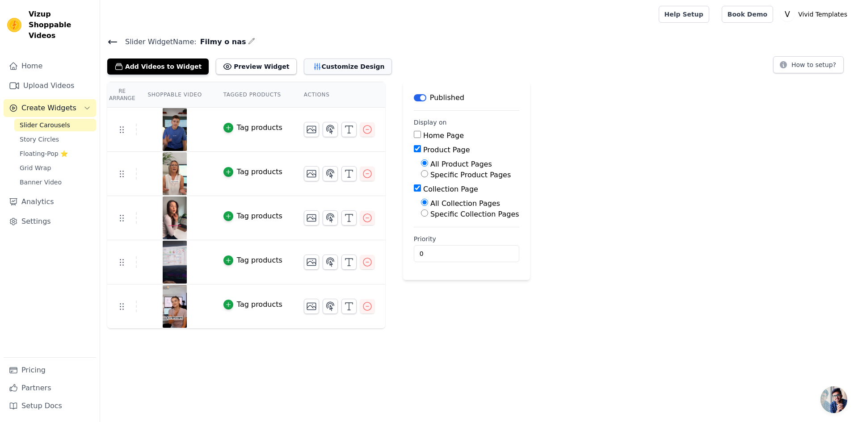
click at [350, 59] on button "Customize Design" at bounding box center [348, 67] width 88 height 16
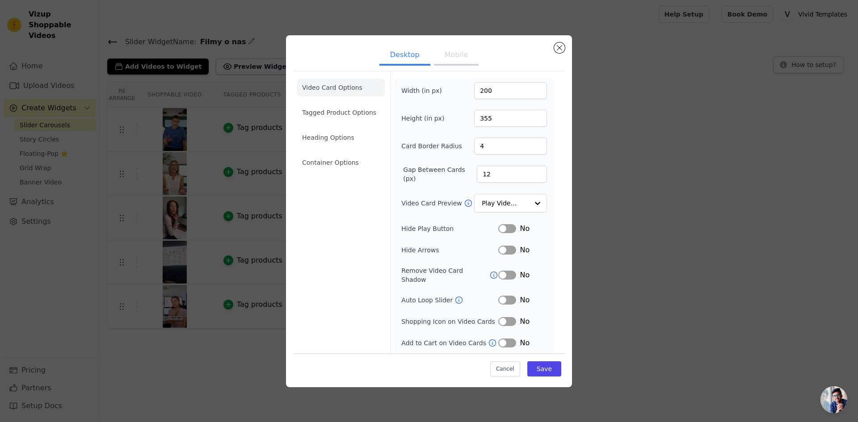
click at [467, 66] on button "Mobile" at bounding box center [456, 56] width 45 height 20
click at [561, 47] on button "Close modal" at bounding box center [559, 47] width 11 height 11
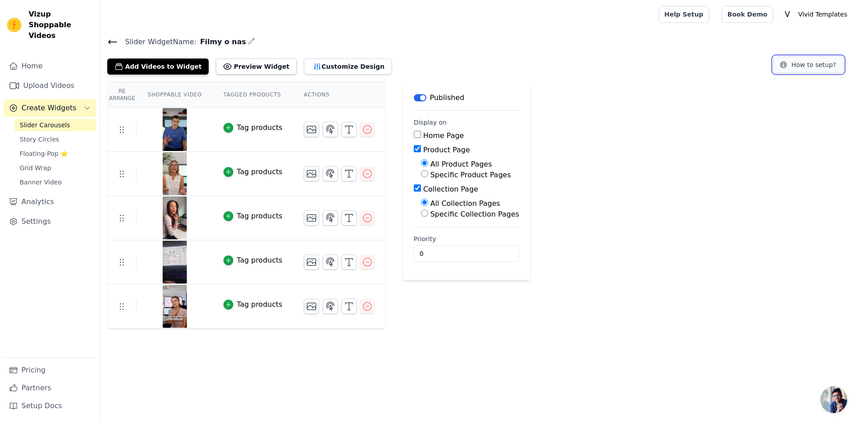
click at [806, 61] on button "How to setup?" at bounding box center [808, 64] width 71 height 17
